Goal: Task Accomplishment & Management: Use online tool/utility

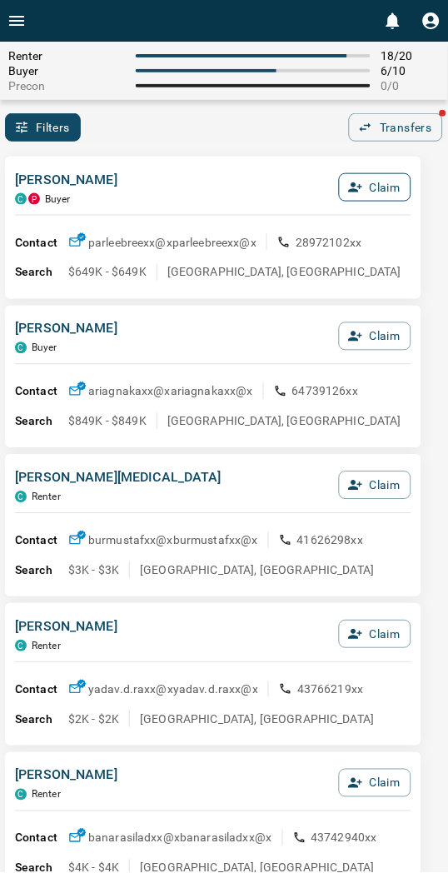
click at [363, 186] on button "Claim" at bounding box center [375, 187] width 72 height 28
click at [365, 187] on button "Confirm Claim" at bounding box center [351, 187] width 119 height 28
click at [347, 181] on button "Confirm Claim" at bounding box center [351, 187] width 119 height 28
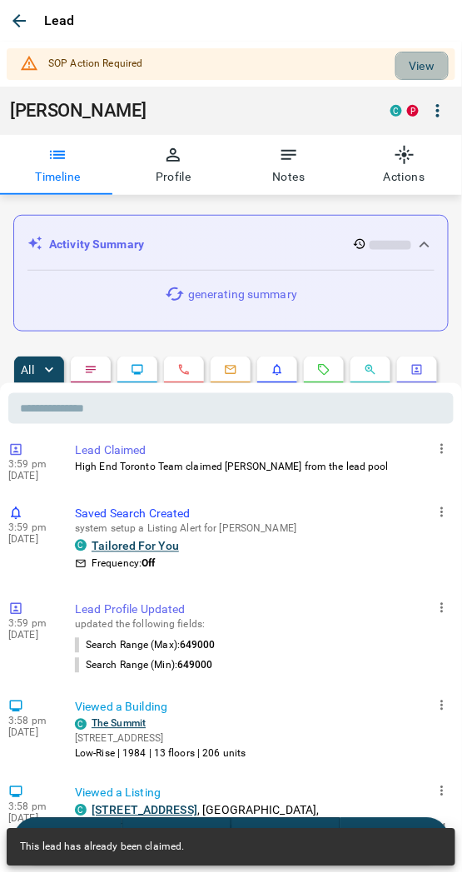
drag, startPoint x: 417, startPoint y: 70, endPoint x: 400, endPoint y: 92, distance: 27.8
click at [417, 70] on button "View" at bounding box center [422, 66] width 53 height 28
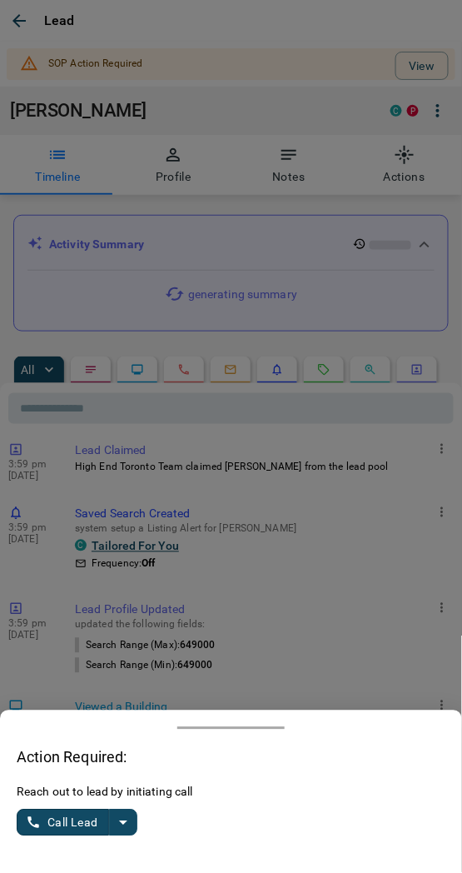
click at [122, 830] on icon "split button" at bounding box center [123, 823] width 20 height 20
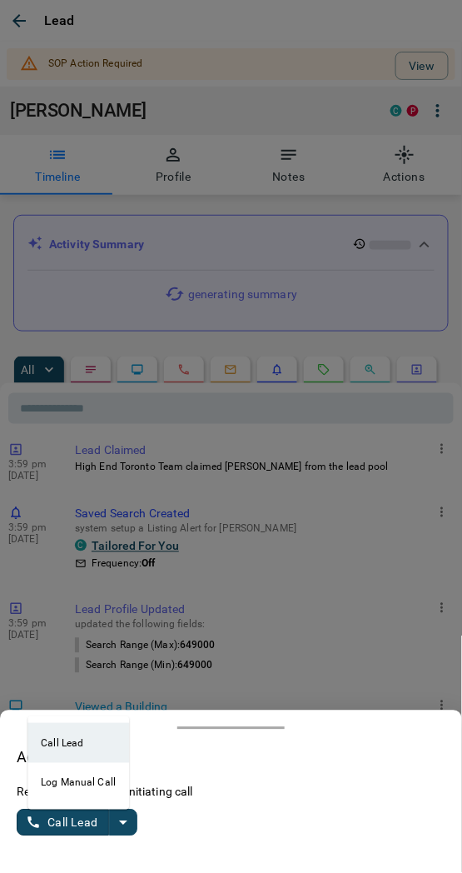
click at [58, 786] on li "Log Manual Call" at bounding box center [78, 783] width 102 height 40
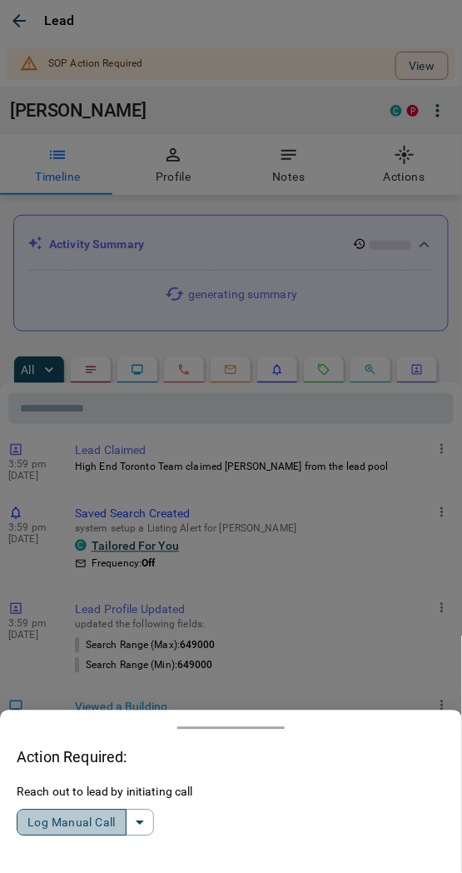
click at [52, 822] on button "Log Manual Call" at bounding box center [72, 823] width 110 height 27
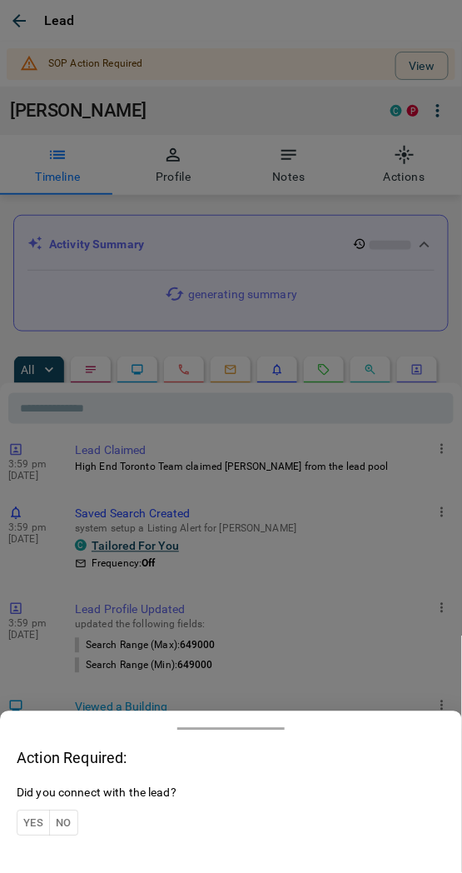
click at [33, 817] on button "Yes" at bounding box center [33, 824] width 33 height 26
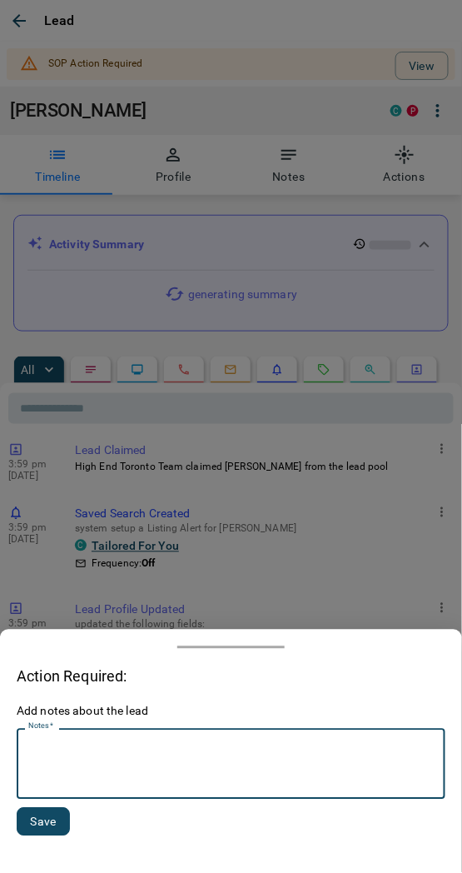
click at [112, 778] on textarea "Notes   *" at bounding box center [231, 765] width 406 height 57
paste textarea "*********"
type textarea "*********"
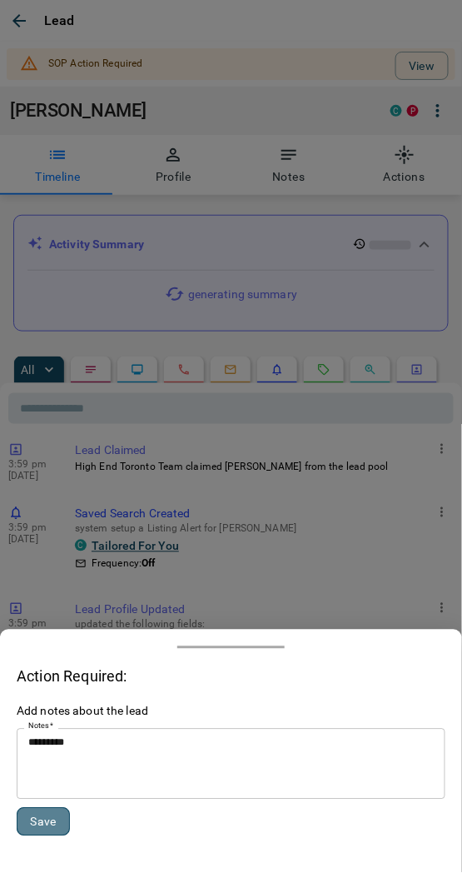
click at [58, 823] on button "Save" at bounding box center [43, 822] width 53 height 28
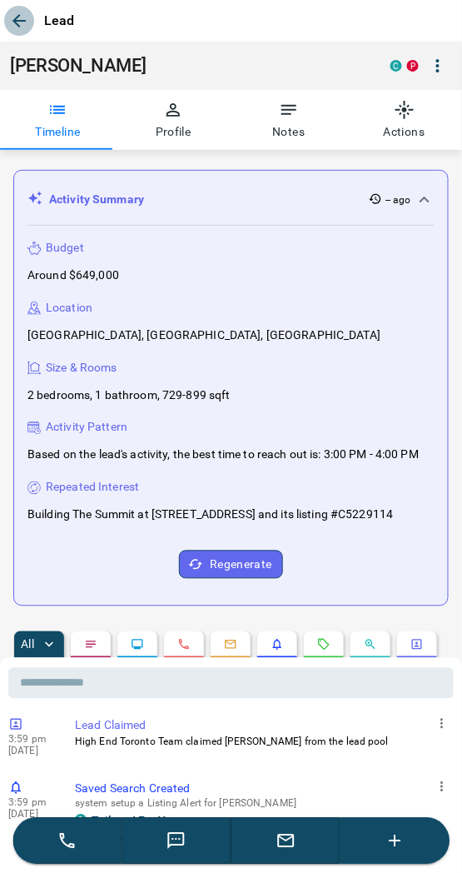
click at [15, 14] on icon "button" at bounding box center [19, 21] width 20 height 20
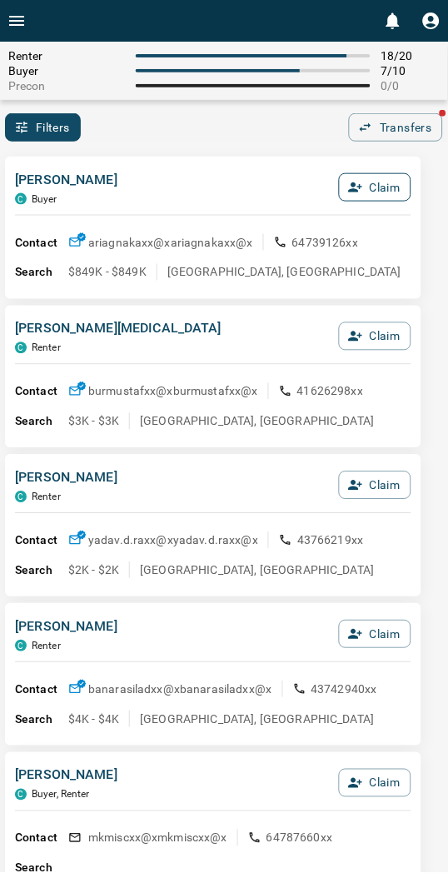
click at [365, 194] on button "Claim" at bounding box center [375, 187] width 72 height 28
click at [365, 194] on button "Confirm Claim" at bounding box center [351, 187] width 119 height 28
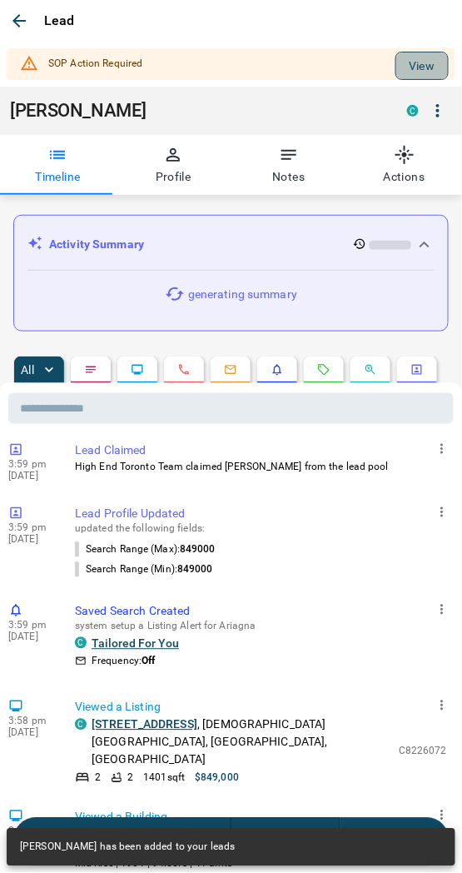
click at [396, 76] on button "View" at bounding box center [422, 66] width 53 height 28
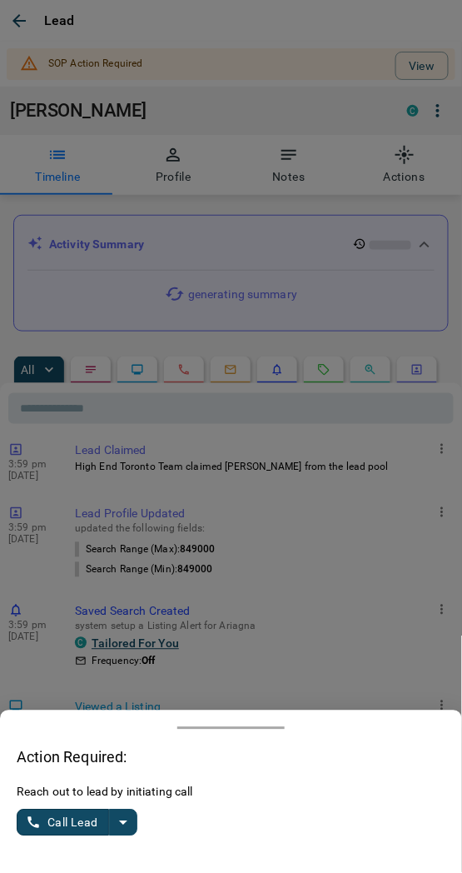
click at [132, 818] on icon "split button" at bounding box center [123, 823] width 20 height 20
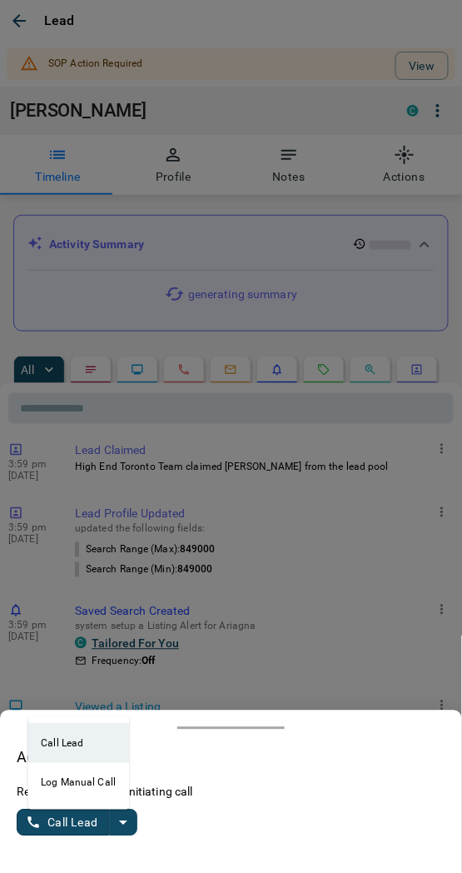
click at [34, 788] on li "Log Manual Call" at bounding box center [78, 783] width 102 height 40
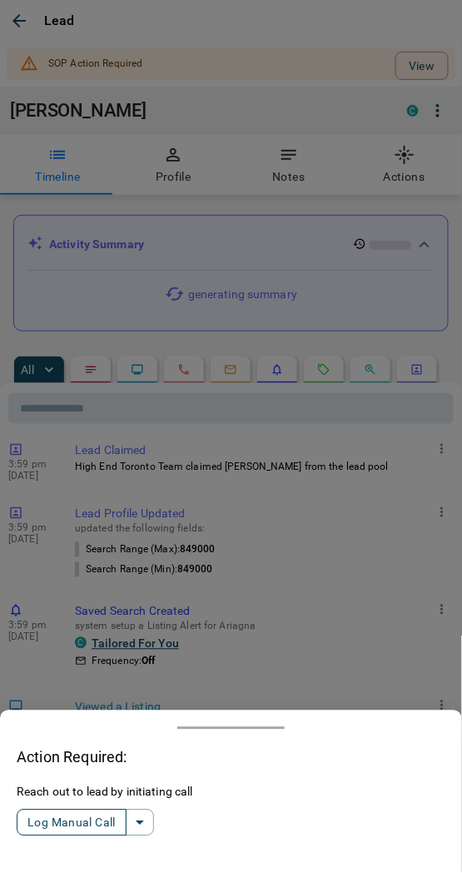
click at [60, 822] on button "Log Manual Call" at bounding box center [72, 823] width 110 height 27
click at [37, 818] on button "Yes" at bounding box center [33, 824] width 33 height 26
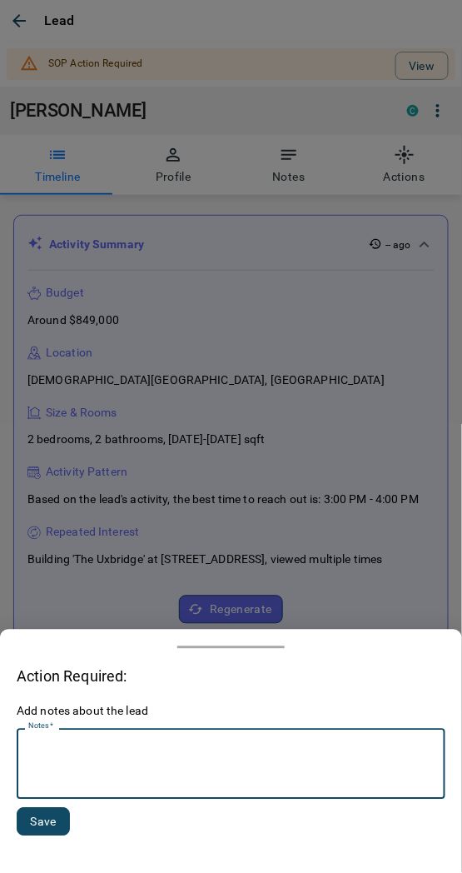
click at [72, 755] on textarea "Notes   *" at bounding box center [231, 765] width 406 height 57
paste textarea "*********"
type textarea "*********"
click at [52, 832] on button "Save" at bounding box center [43, 822] width 53 height 28
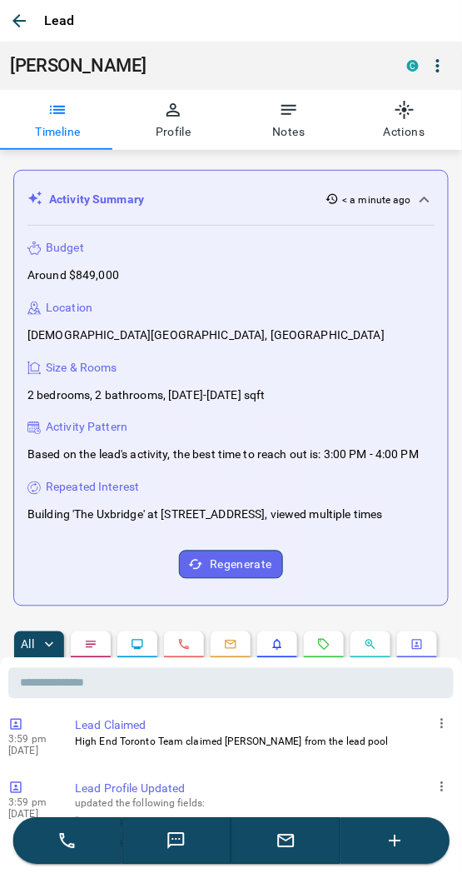
click at [22, 30] on icon "button" at bounding box center [19, 21] width 20 height 20
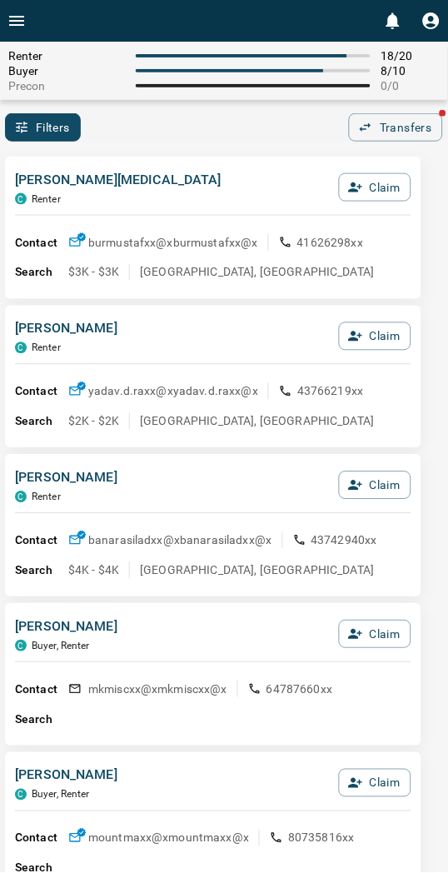
click at [183, 127] on div "Filters 0 Transfers" at bounding box center [224, 127] width 448 height 28
